Goal: Information Seeking & Learning: Learn about a topic

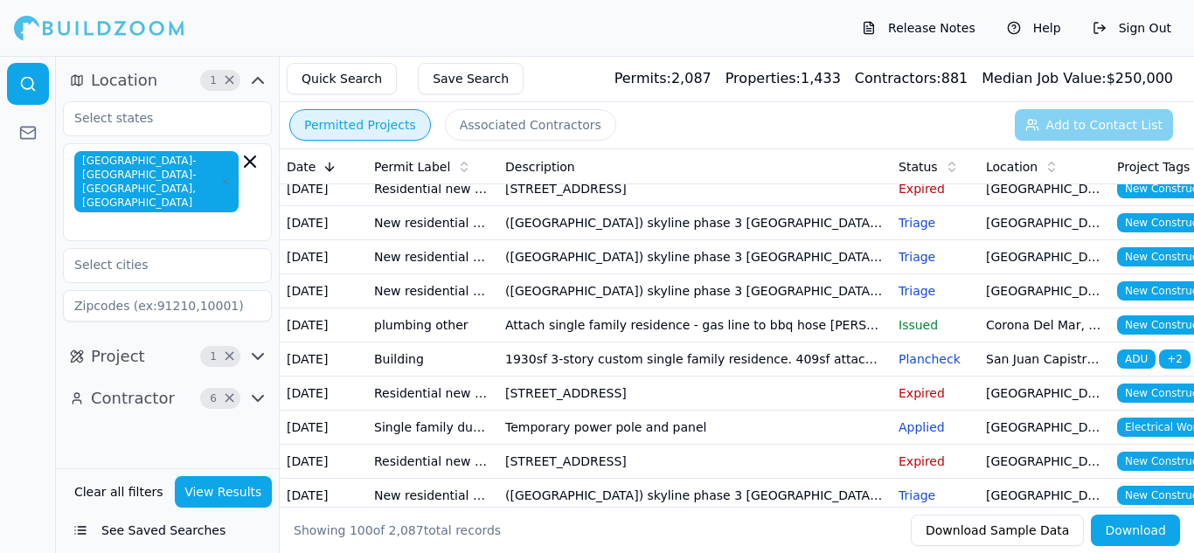
scroll to position [2114, 0]
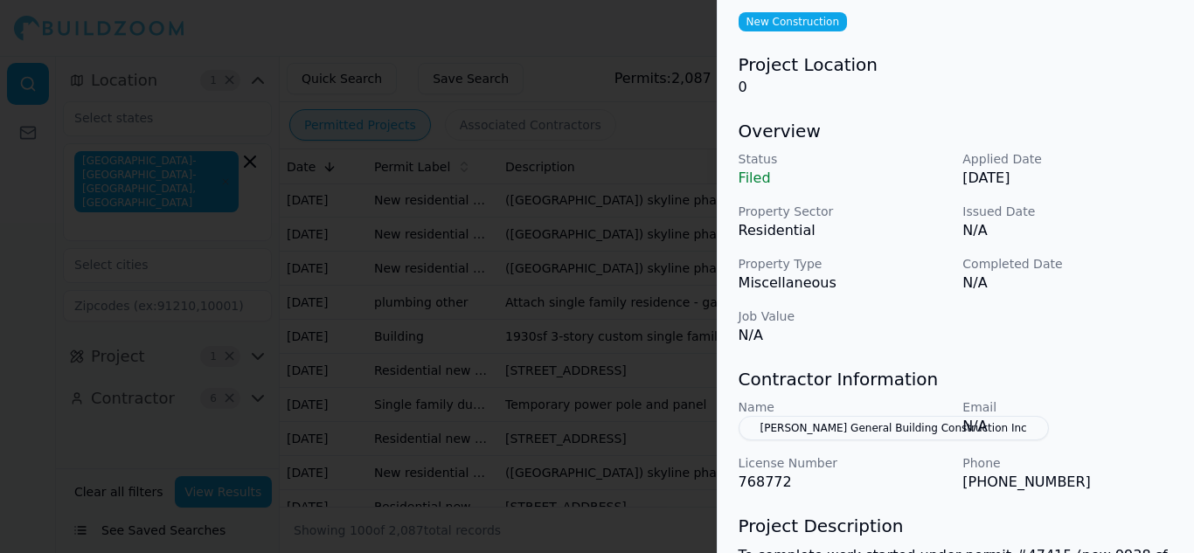
scroll to position [0, 0]
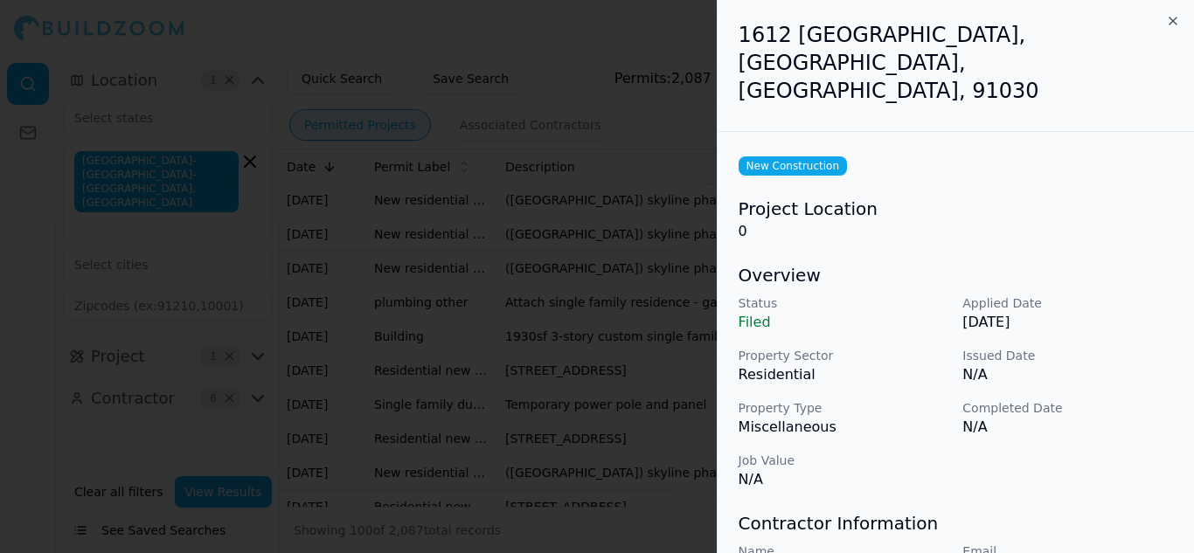
click at [1174, 24] on icon "button" at bounding box center [1173, 21] width 14 height 14
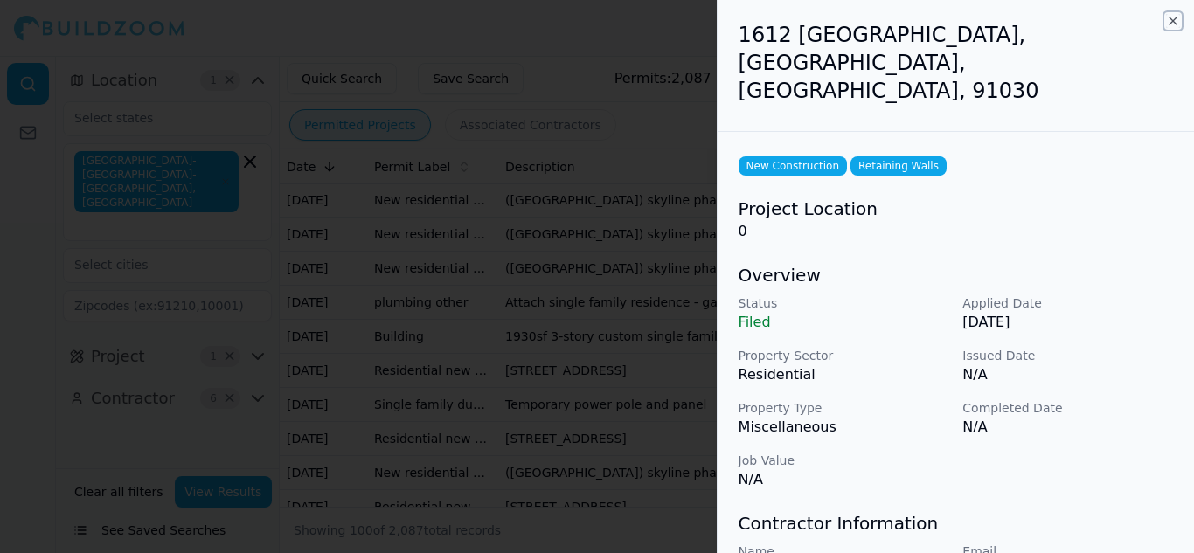
click at [1173, 22] on icon "button" at bounding box center [1172, 20] width 7 height 7
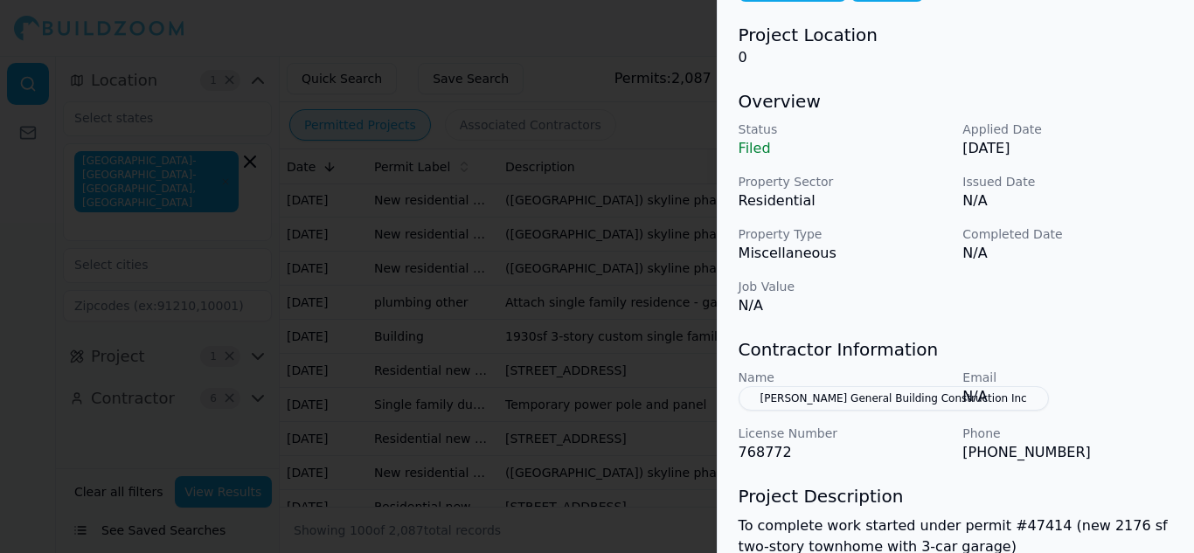
scroll to position [287, 0]
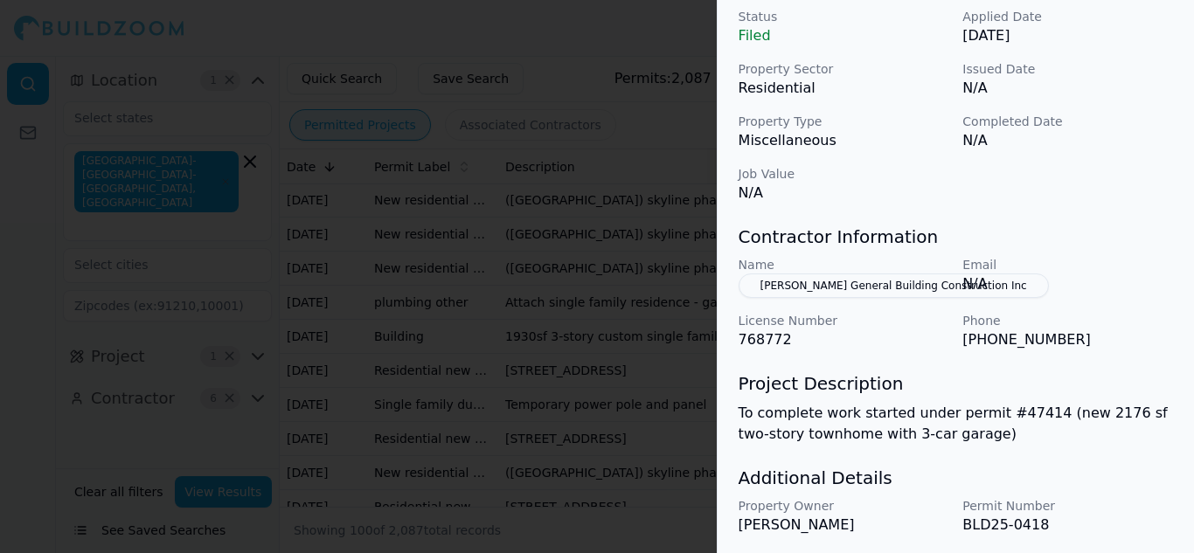
click at [586, 239] on div at bounding box center [597, 276] width 1194 height 553
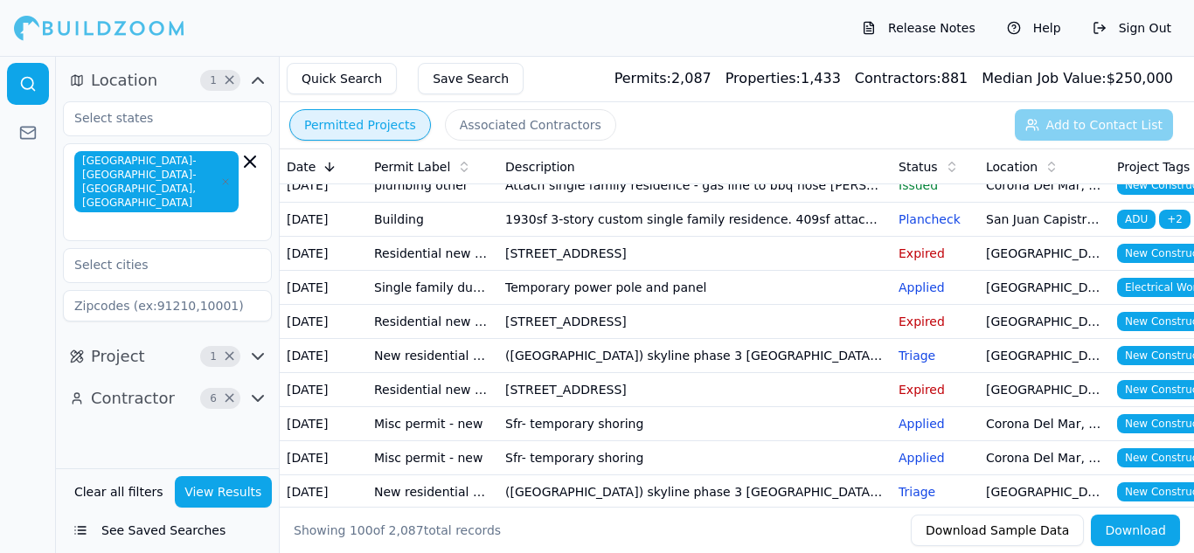
scroll to position [2232, 0]
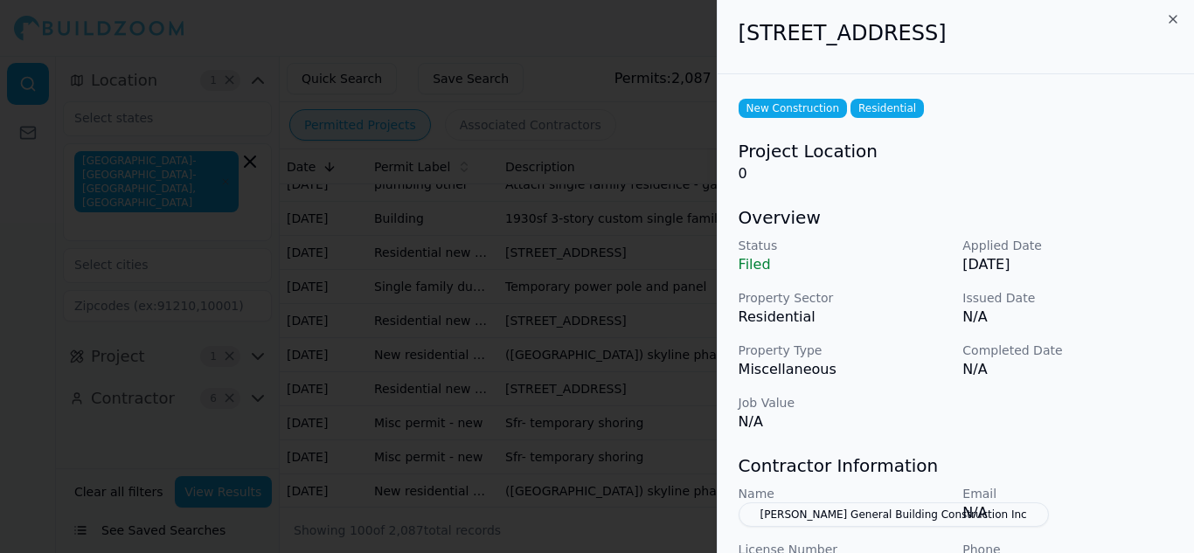
scroll to position [0, 0]
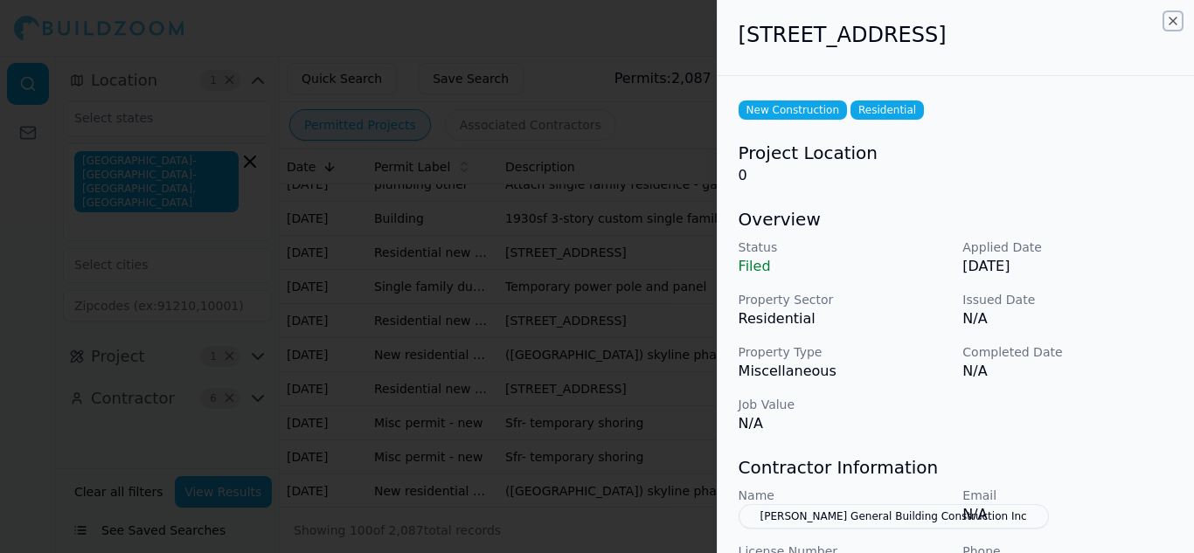
click at [1173, 21] on icon "button" at bounding box center [1172, 20] width 7 height 7
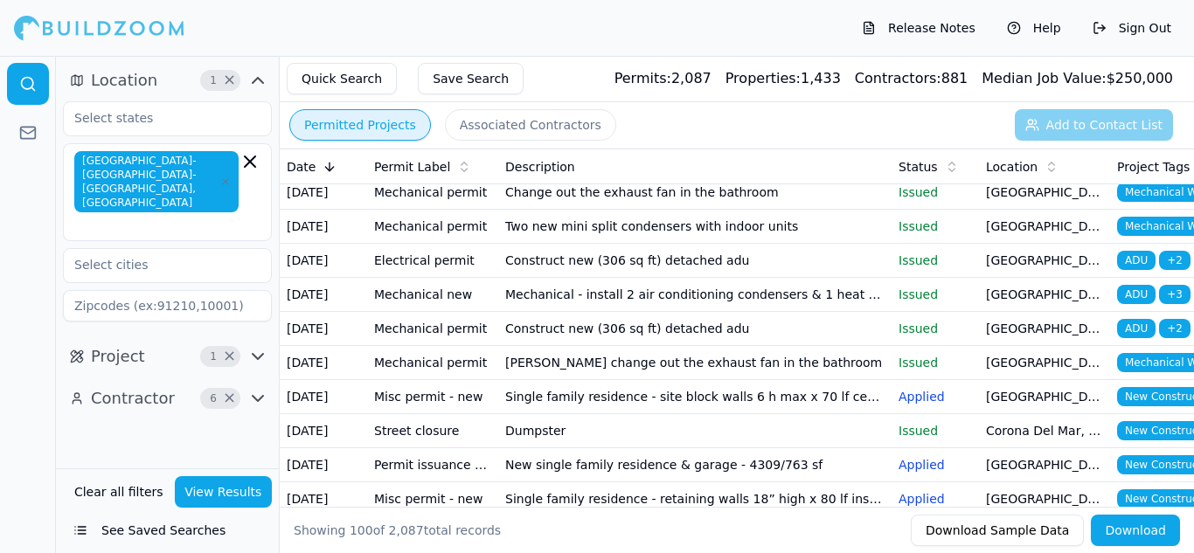
scroll to position [965, 0]
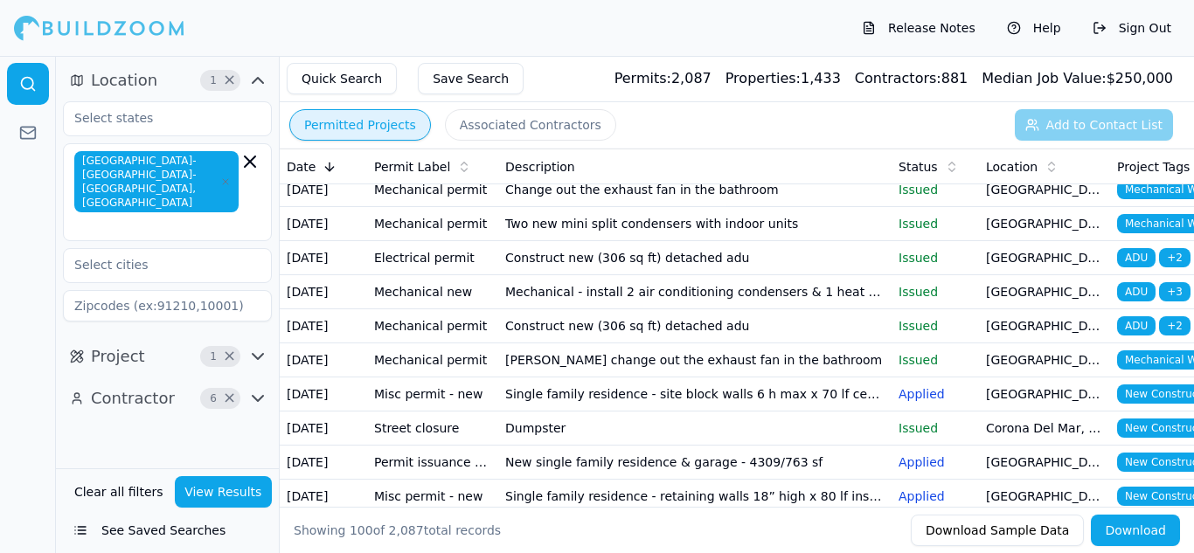
click at [1029, 105] on td "[GEOGRAPHIC_DATA], [GEOGRAPHIC_DATA]" at bounding box center [1044, 88] width 131 height 34
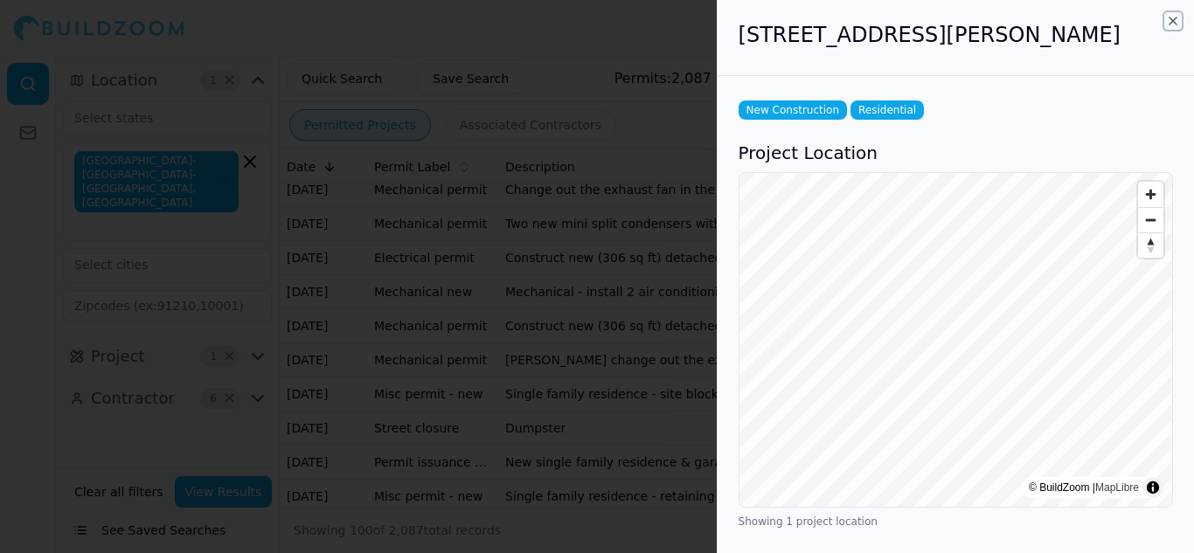
click at [1173, 21] on icon "button" at bounding box center [1173, 21] width 14 height 14
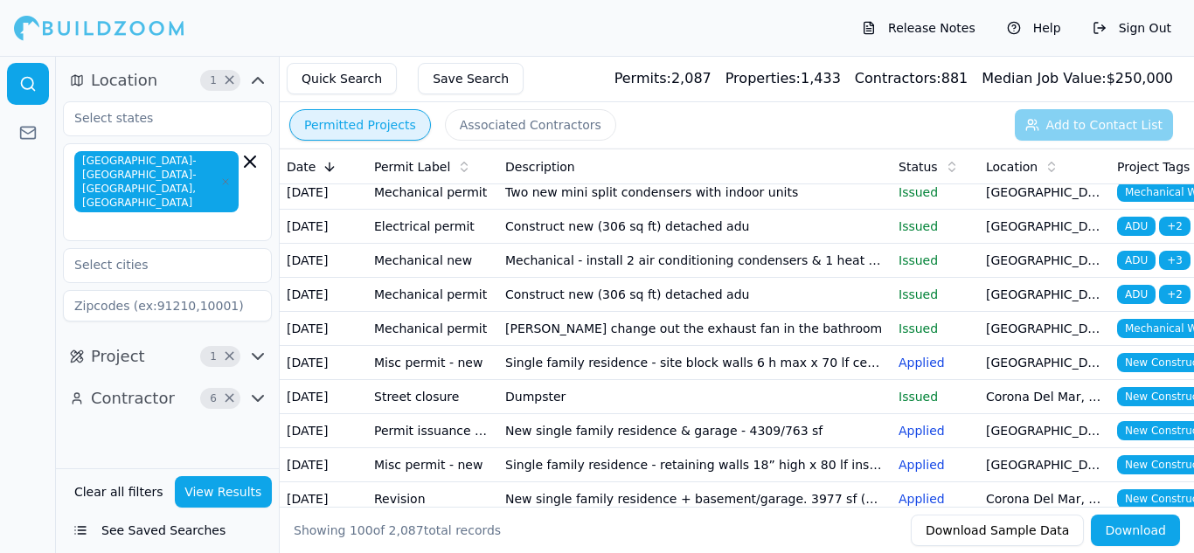
scroll to position [1010, 0]
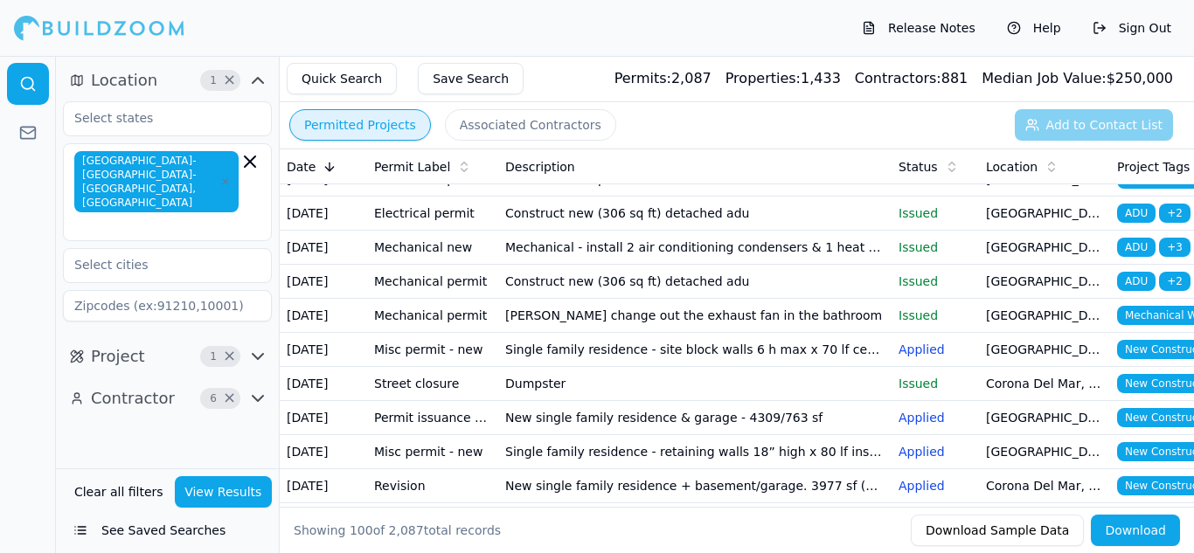
click at [983, 94] on td "Corona Del Mar, [GEOGRAPHIC_DATA]" at bounding box center [1044, 77] width 131 height 34
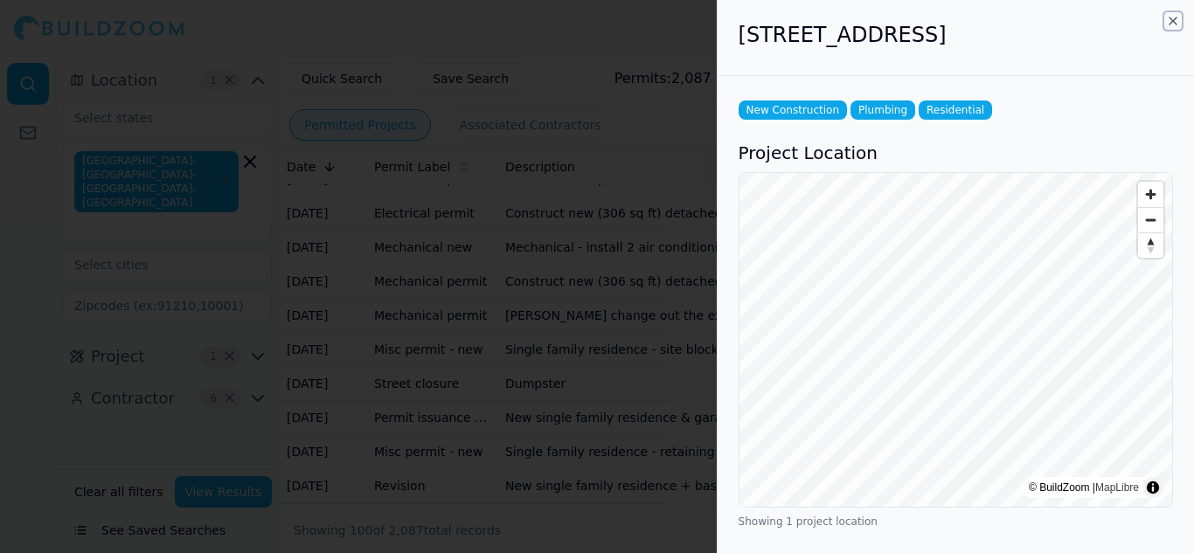
click at [1173, 21] on icon "button" at bounding box center [1172, 20] width 7 height 7
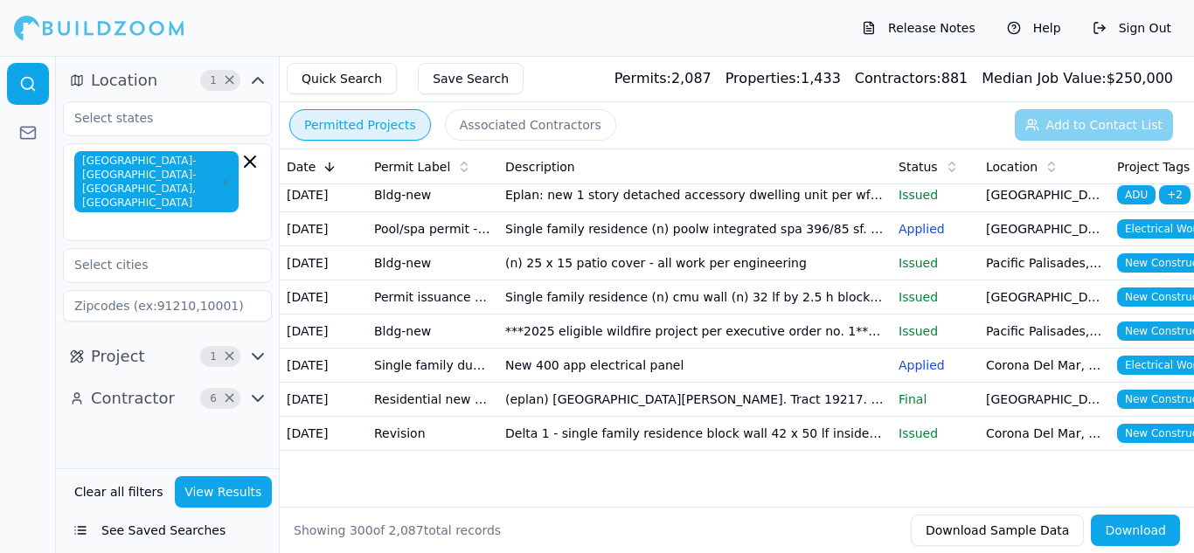
scroll to position [9964, 0]
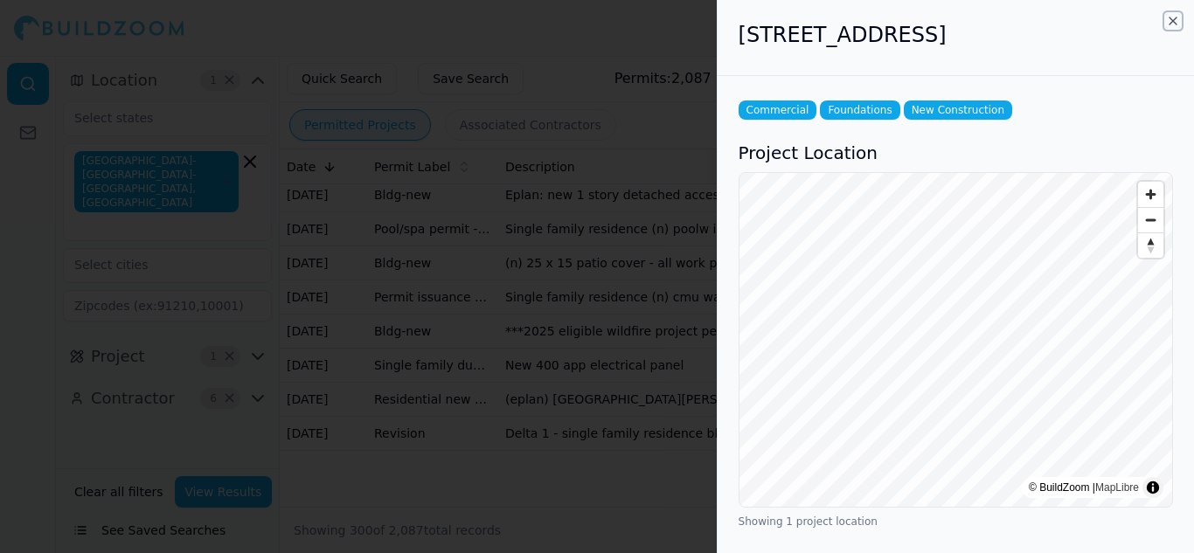
click at [1173, 24] on icon "button" at bounding box center [1173, 21] width 14 height 14
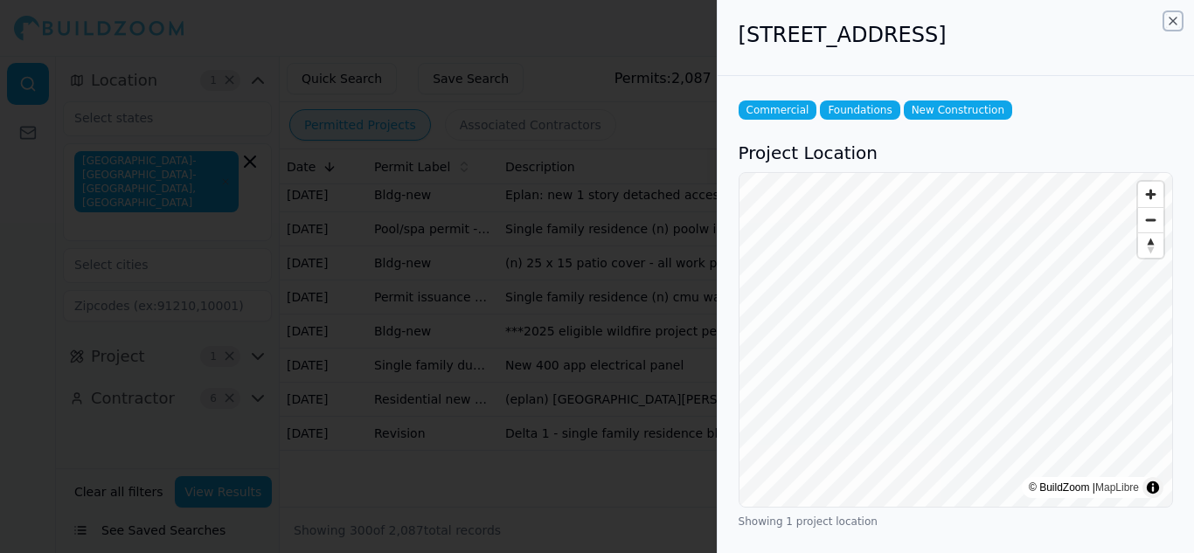
click at [1176, 24] on icon "button" at bounding box center [1173, 21] width 14 height 14
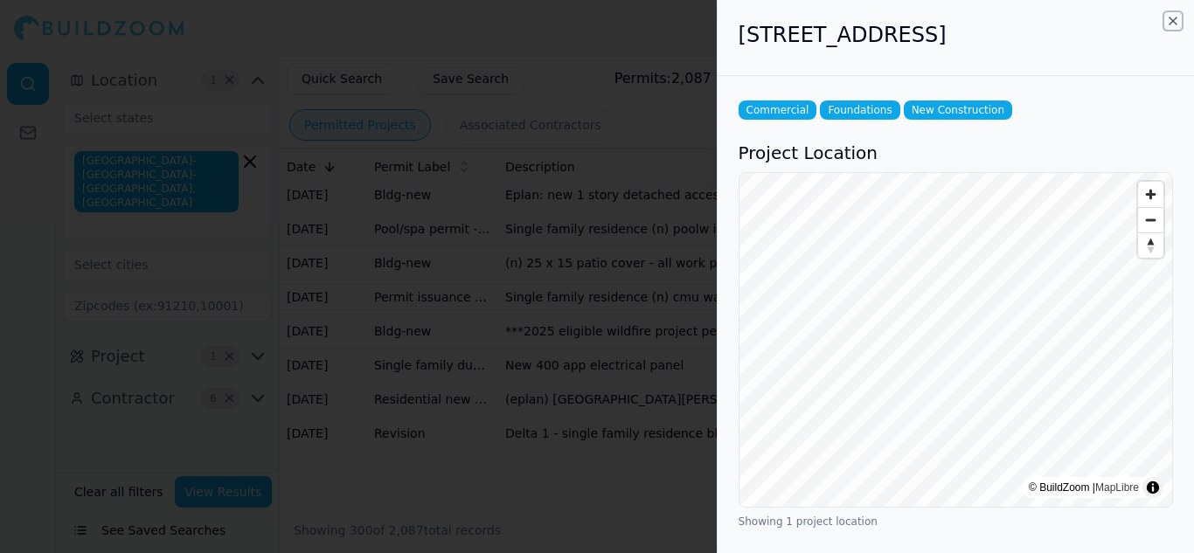
click at [1170, 27] on icon "button" at bounding box center [1173, 21] width 14 height 14
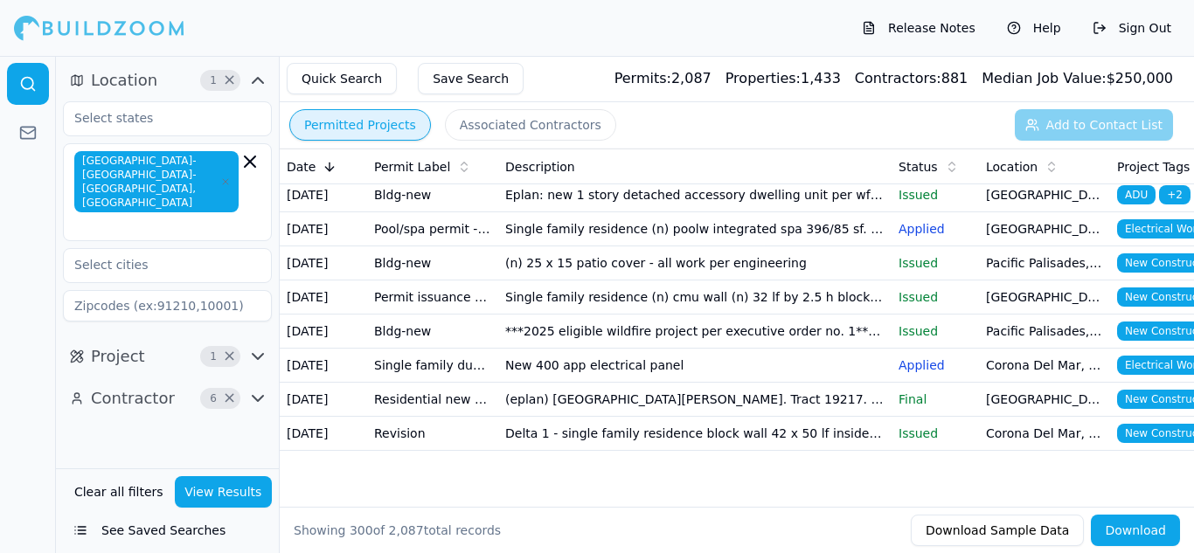
scroll to position [10140, 0]
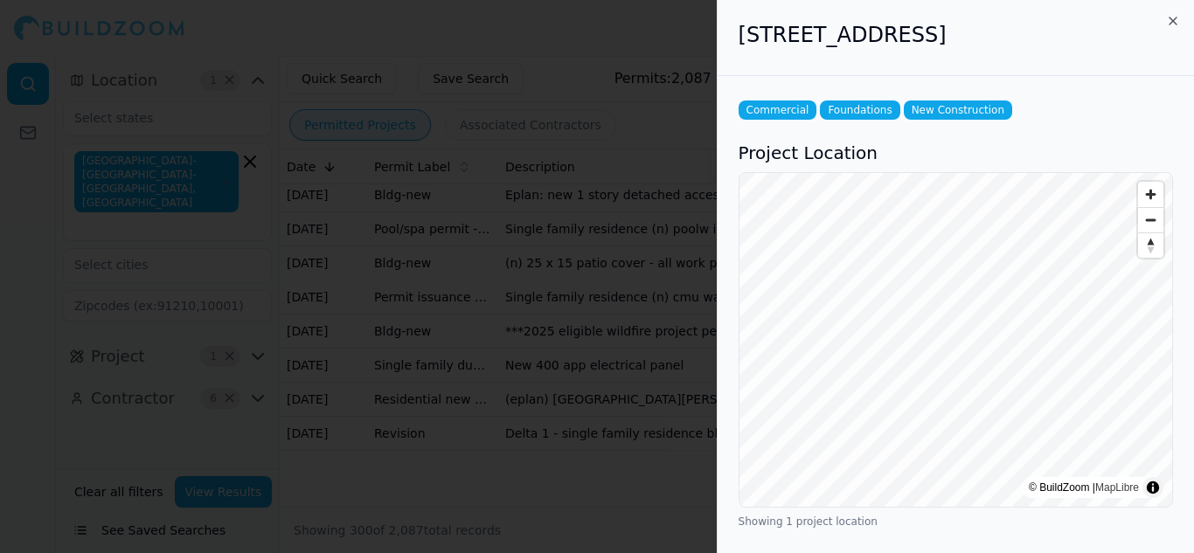
click at [1173, 21] on icon "button" at bounding box center [1172, 20] width 7 height 7
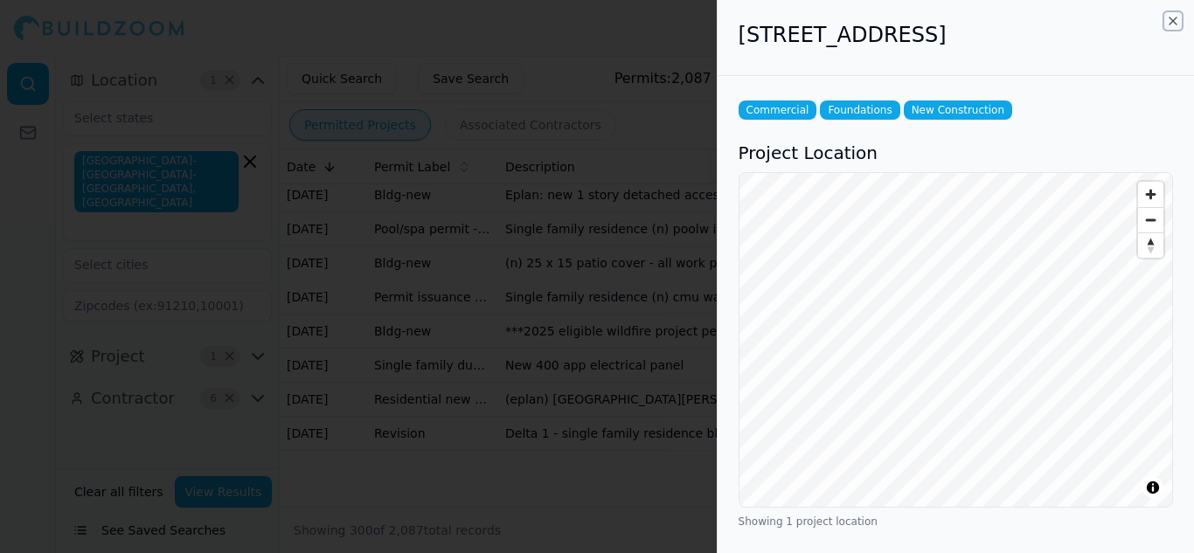
click at [1176, 23] on icon "button" at bounding box center [1173, 21] width 14 height 14
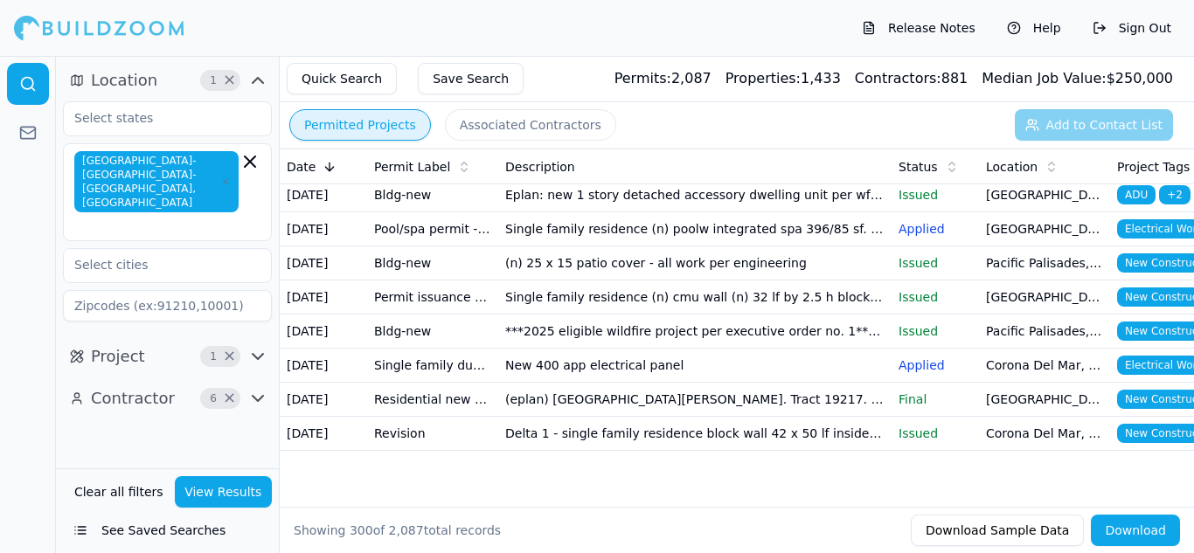
click at [1083, 131] on div "Permitted Projects Associated Contractors Add to Contact List" at bounding box center [737, 124] width 914 height 45
click at [1101, 124] on div "Permitted Projects Associated Contractors Add to Contact List" at bounding box center [737, 124] width 914 height 45
